Goal: Task Accomplishment & Management: Manage account settings

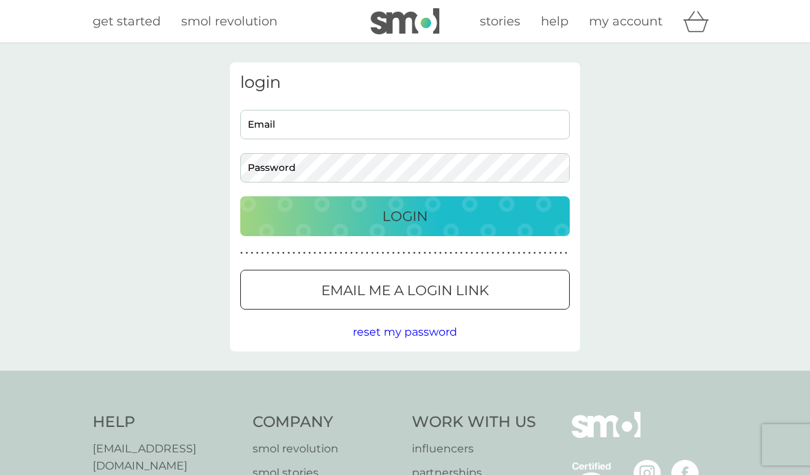
click at [398, 137] on input "Email" at bounding box center [404, 125] width 329 height 30
type input "[EMAIL_ADDRESS][DOMAIN_NAME]"
click at [405, 215] on button "Login" at bounding box center [404, 216] width 329 height 40
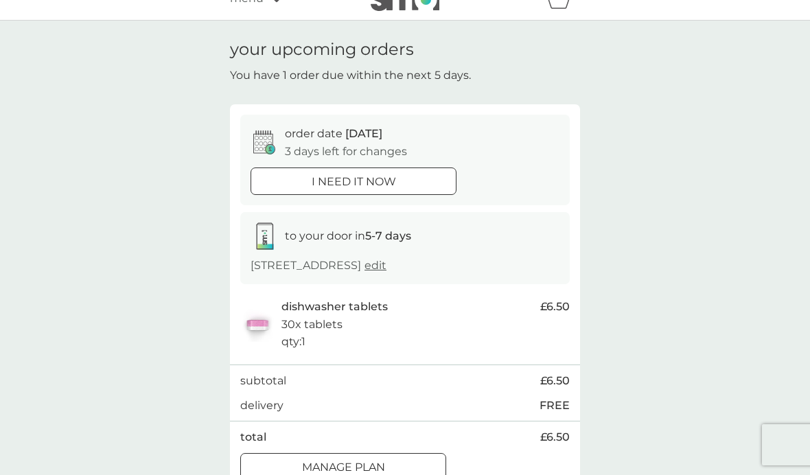
scroll to position [82, 0]
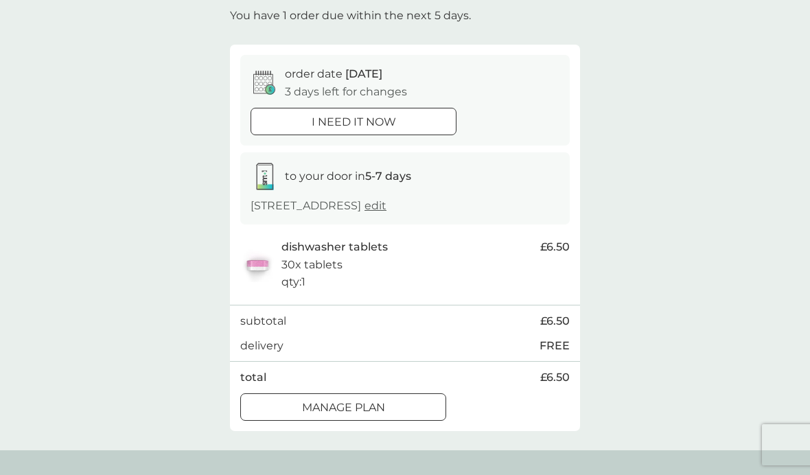
click at [408, 414] on div "Manage plan" at bounding box center [343, 408] width 204 height 18
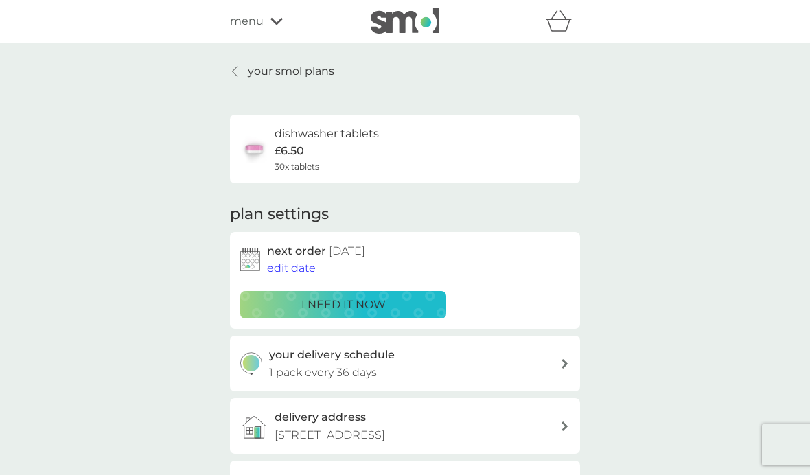
click at [298, 269] on span "edit date" at bounding box center [291, 267] width 49 height 13
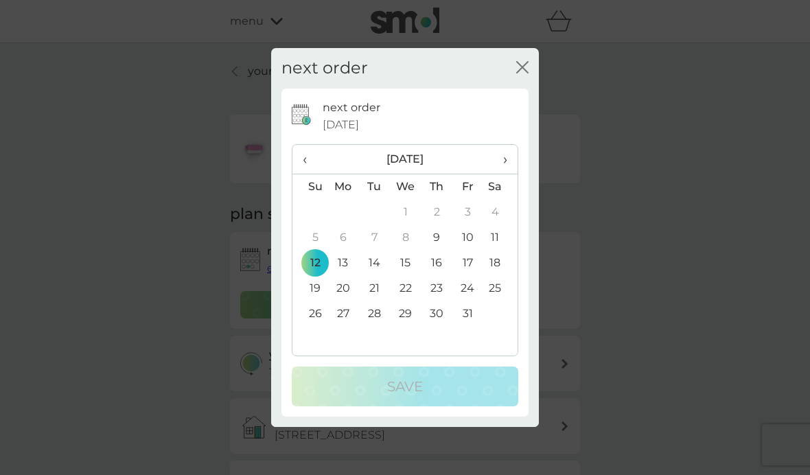
click at [441, 276] on td "16" at bounding box center [436, 262] width 31 height 25
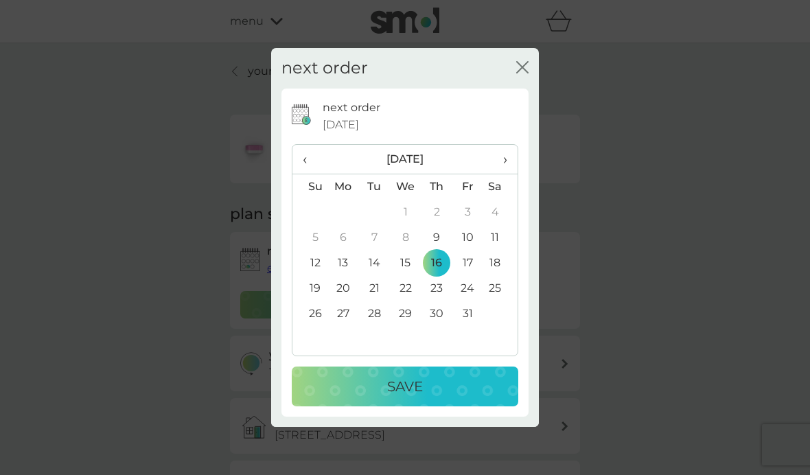
click at [460, 397] on div "Save" at bounding box center [404, 386] width 199 height 22
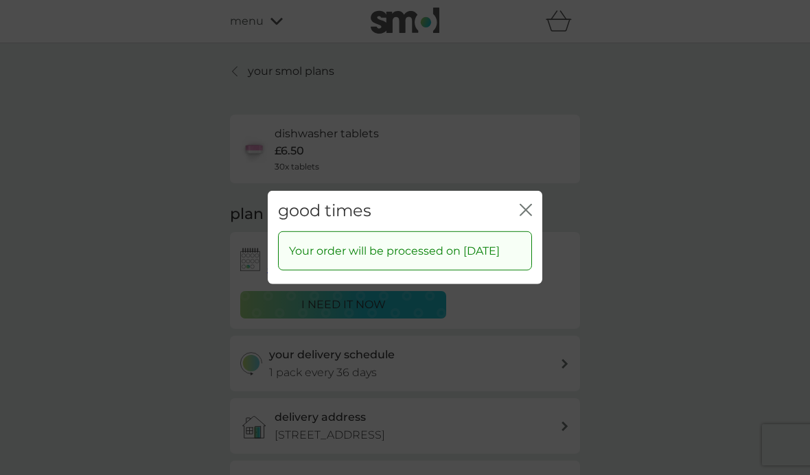
click at [526, 216] on icon "close" at bounding box center [525, 210] width 12 height 12
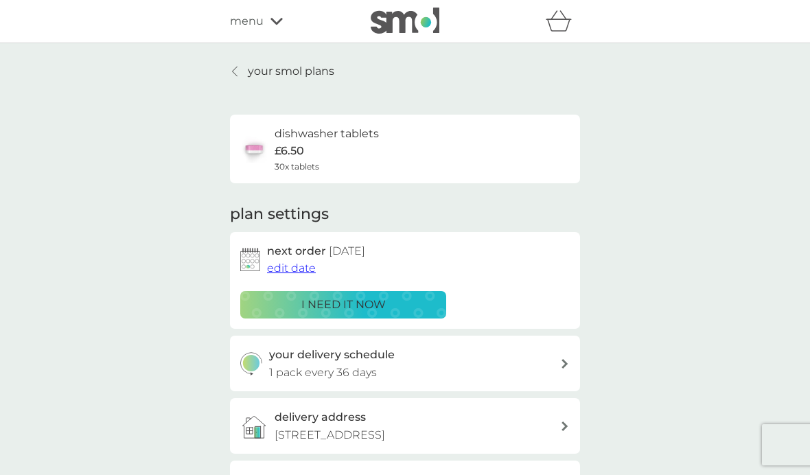
click at [236, 78] on link "your smol plans" at bounding box center [282, 71] width 104 height 18
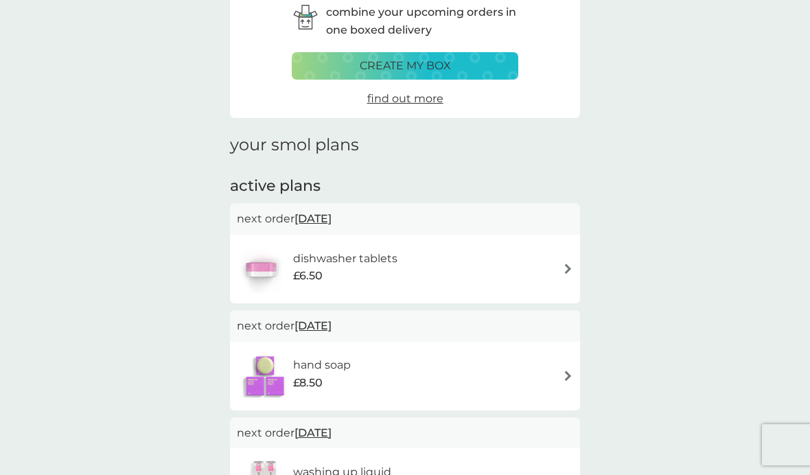
scroll to position [85, 0]
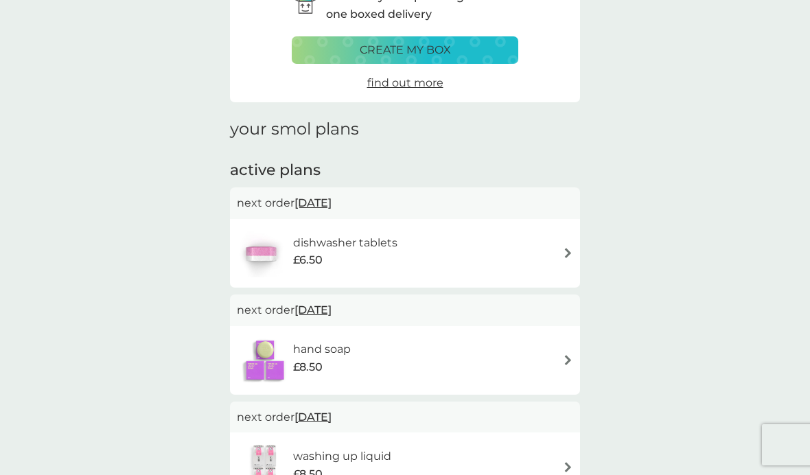
click at [331, 307] on span "[DATE]" at bounding box center [312, 309] width 37 height 27
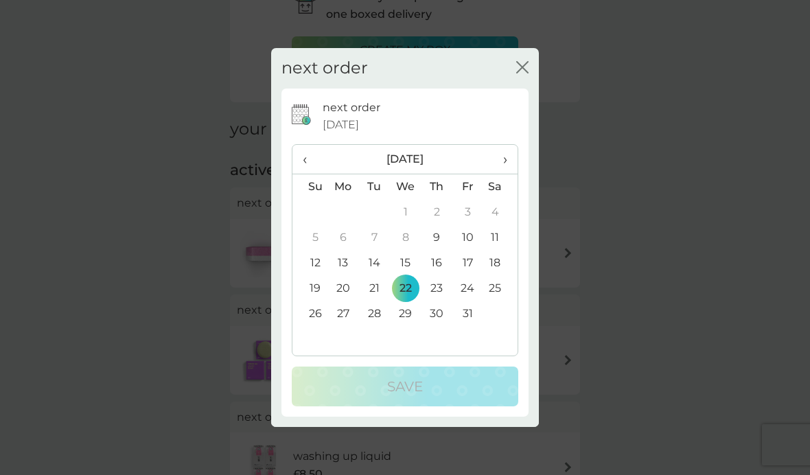
click at [511, 174] on th "›" at bounding box center [500, 160] width 34 height 30
click at [319, 250] on td "2" at bounding box center [309, 237] width 35 height 25
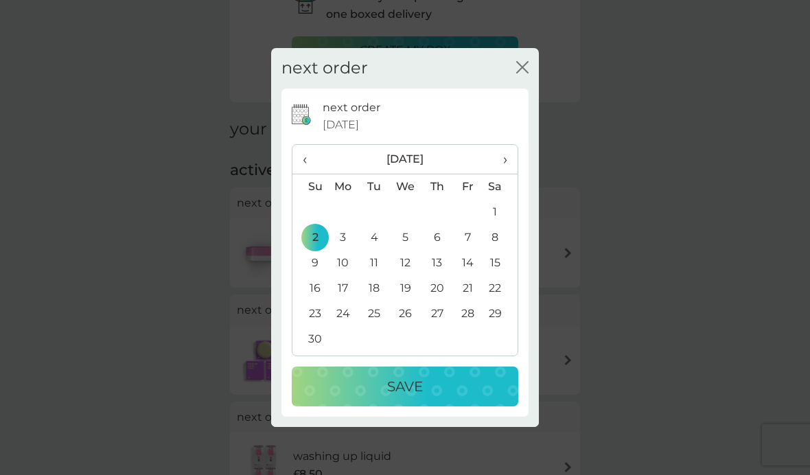
click at [414, 397] on p "Save" at bounding box center [405, 386] width 36 height 22
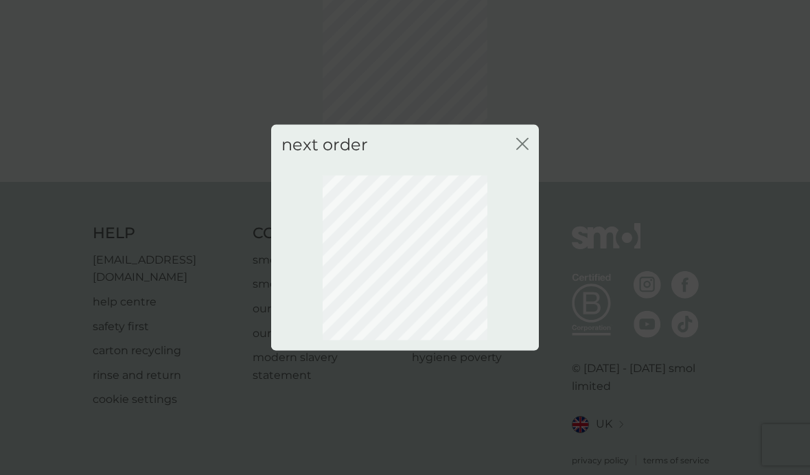
scroll to position [51, 0]
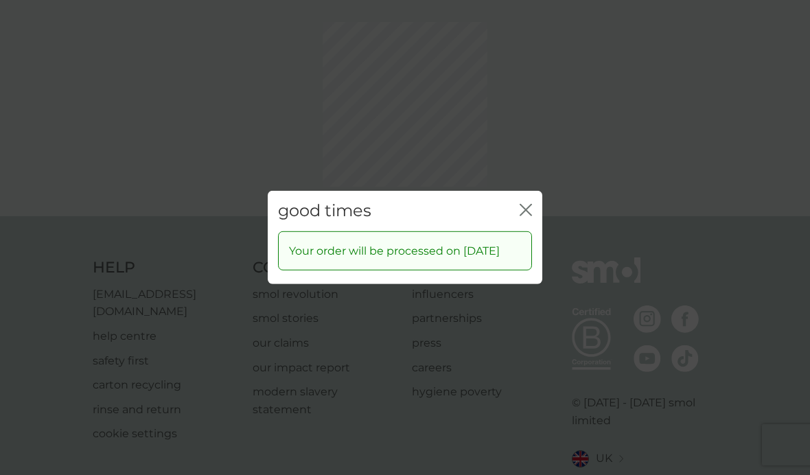
click at [531, 216] on icon "close" at bounding box center [525, 210] width 12 height 12
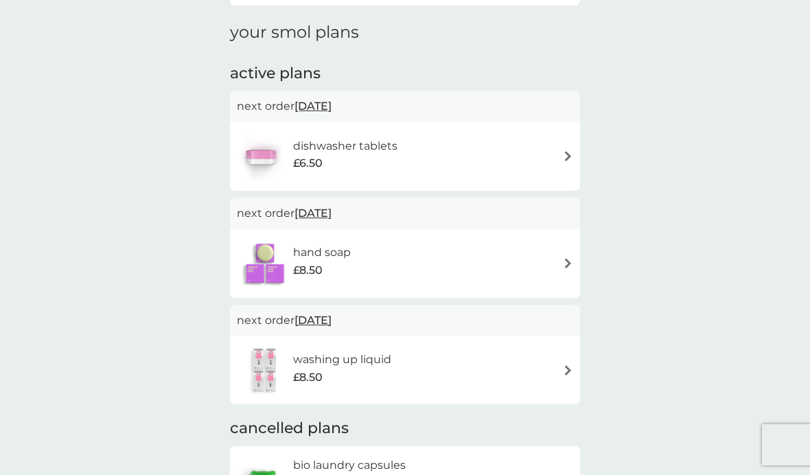
scroll to position [25, 0]
